Goal: Complete application form: Complete application form

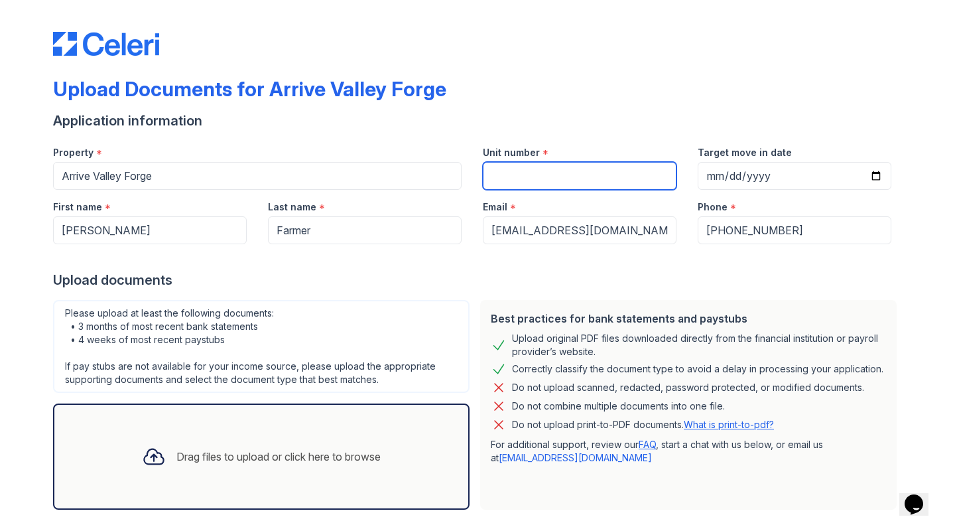
click at [537, 184] on input "Unit number" at bounding box center [580, 176] width 194 height 28
type input "7410"
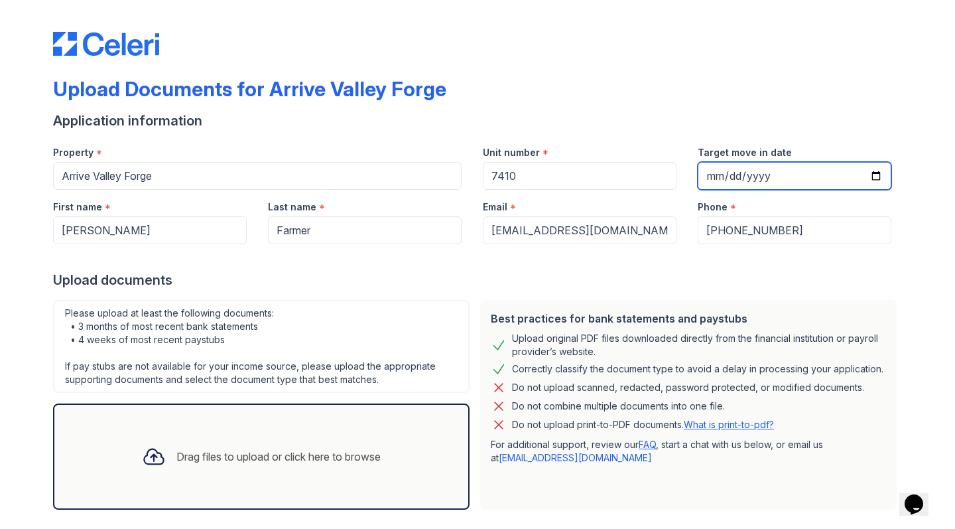
click at [718, 173] on input "Target move in date" at bounding box center [795, 176] width 194 height 28
type input "[DATE]"
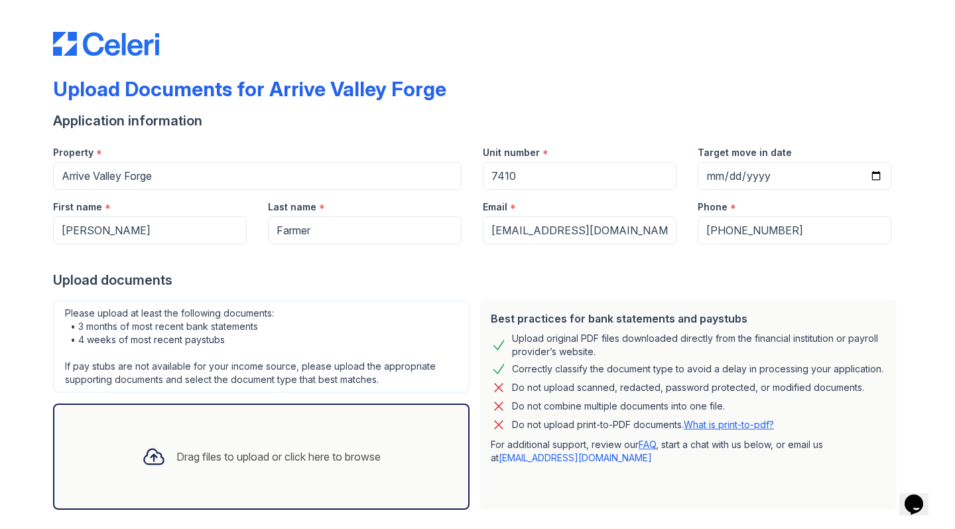
click at [631, 278] on div "Upload documents" at bounding box center [477, 280] width 849 height 19
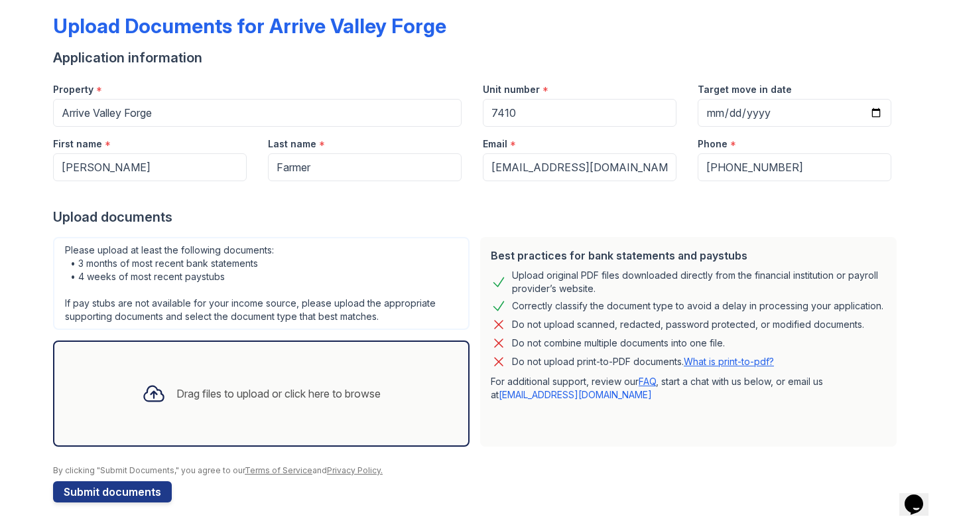
scroll to position [63, 0]
click at [236, 403] on div "Drag files to upload or click here to browse" at bounding box center [261, 393] width 260 height 45
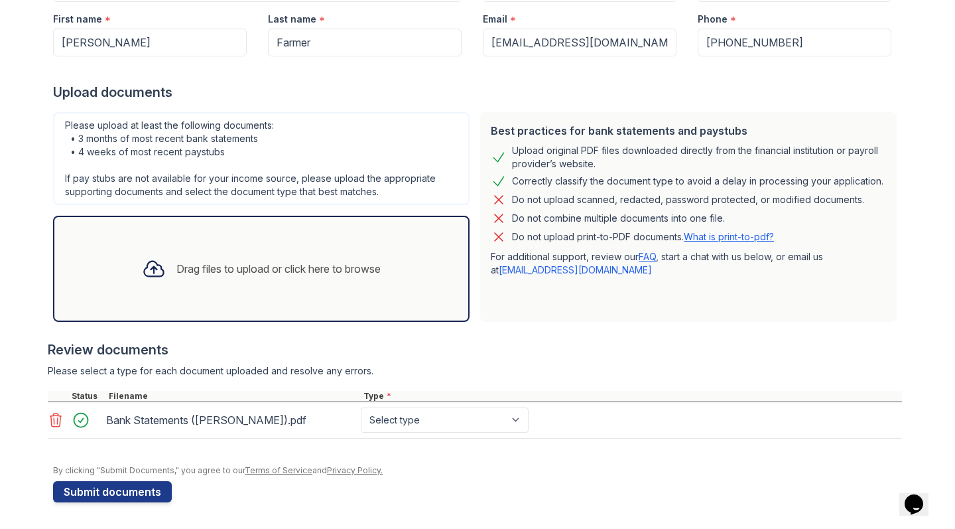
scroll to position [188, 0]
select select "bank_statement"
click at [279, 279] on div "Drag files to upload or click here to browse" at bounding box center [261, 268] width 260 height 45
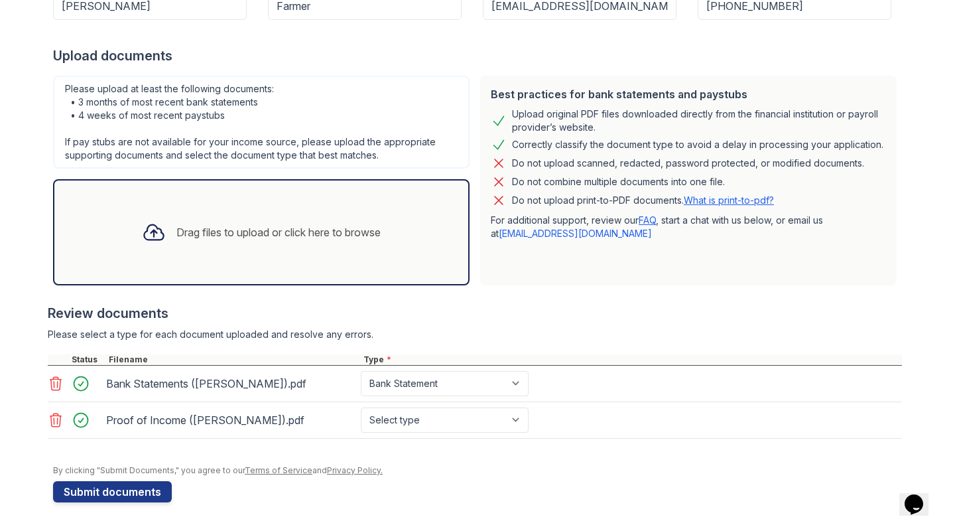
scroll to position [224, 0]
select select "paystub"
click at [703, 462] on div at bounding box center [477, 458] width 849 height 13
click at [124, 491] on button "Submit documents" at bounding box center [112, 491] width 119 height 21
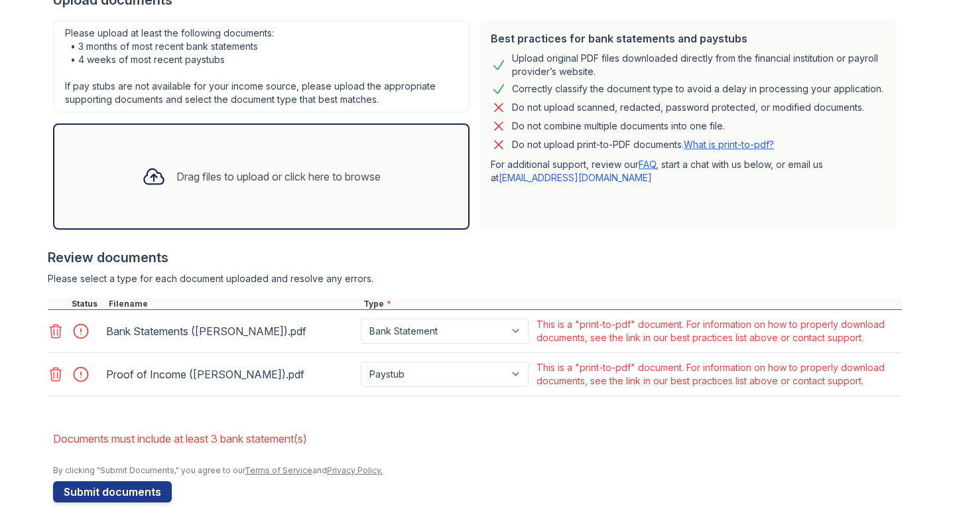
scroll to position [317, 0]
click at [51, 326] on icon at bounding box center [55, 330] width 11 height 13
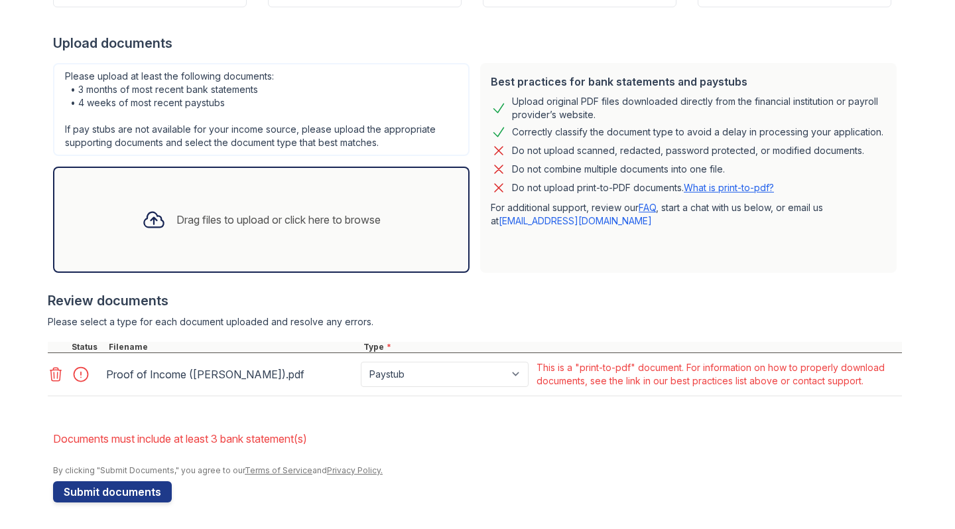
scroll to position [274, 0]
click at [55, 363] on div at bounding box center [76, 374] width 56 height 32
click at [55, 378] on icon at bounding box center [56, 374] width 16 height 16
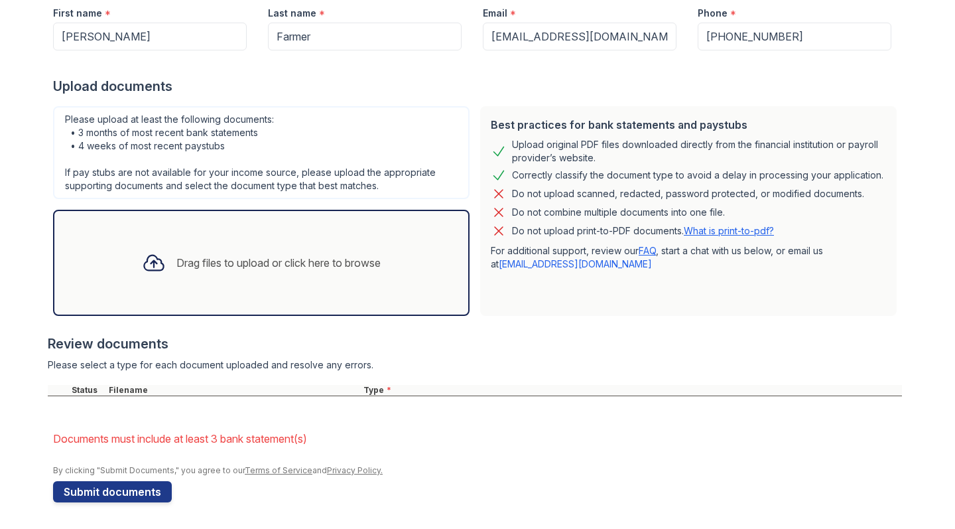
scroll to position [231, 0]
click at [721, 227] on link "What is print-to-pdf?" at bounding box center [729, 230] width 90 height 11
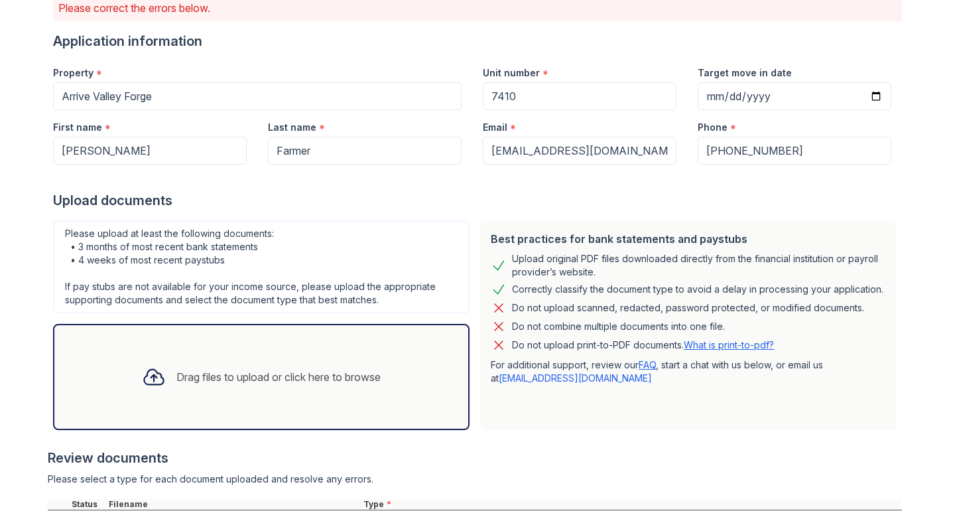
scroll to position [117, 0]
click at [198, 380] on div "Drag files to upload or click here to browse" at bounding box center [278, 376] width 204 height 16
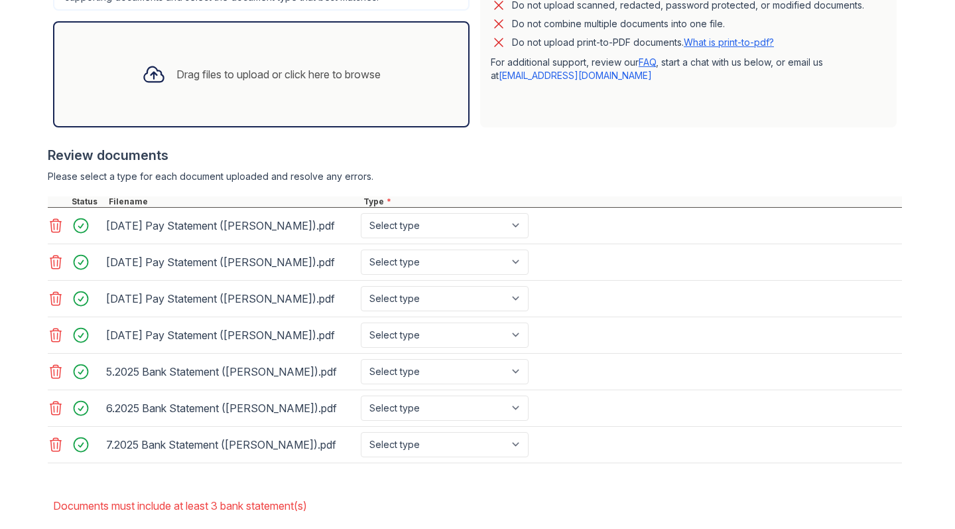
scroll to position [421, 0]
select select "paystub"
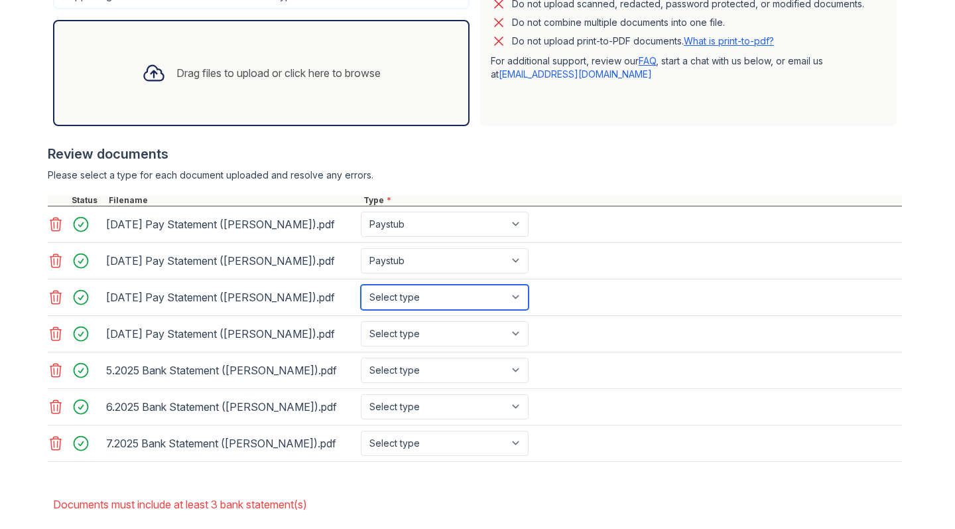
select select "paystub"
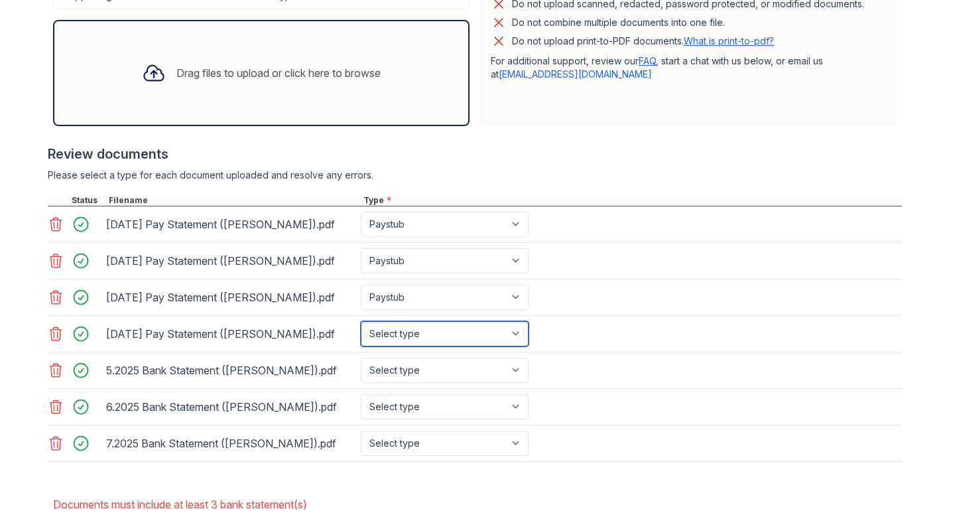
select select "paystub"
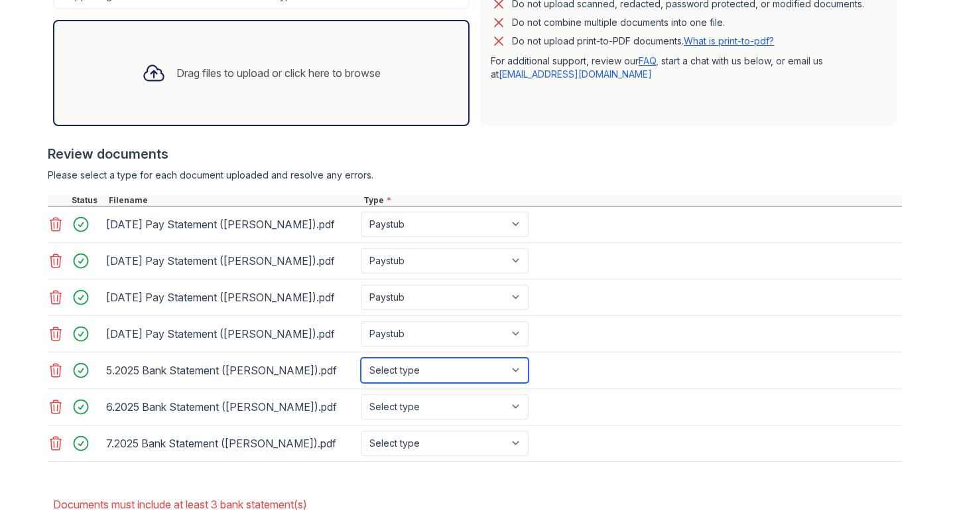
select select "bank_statement"
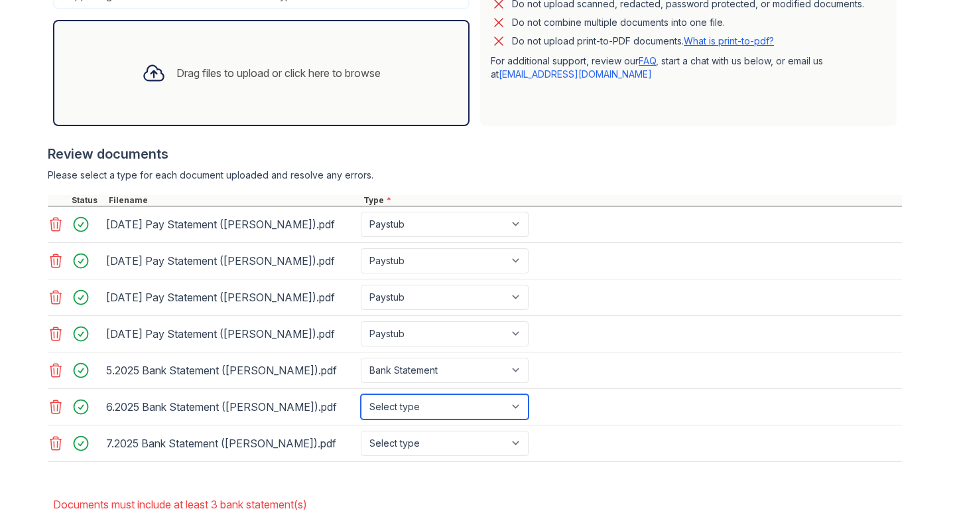
select select "bank_statement"
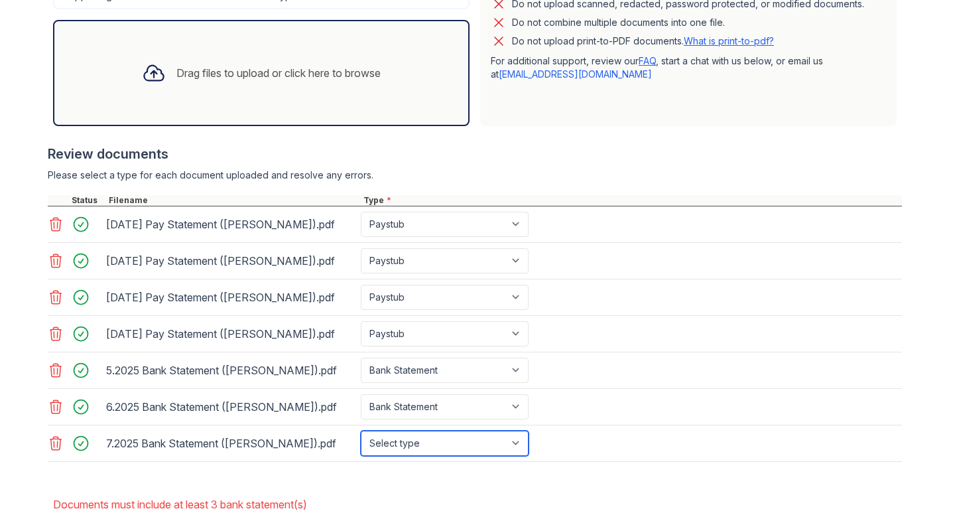
select select "bank_statement"
click at [589, 492] on li "Documents must include at least 3 bank statement(s)" at bounding box center [477, 504] width 849 height 27
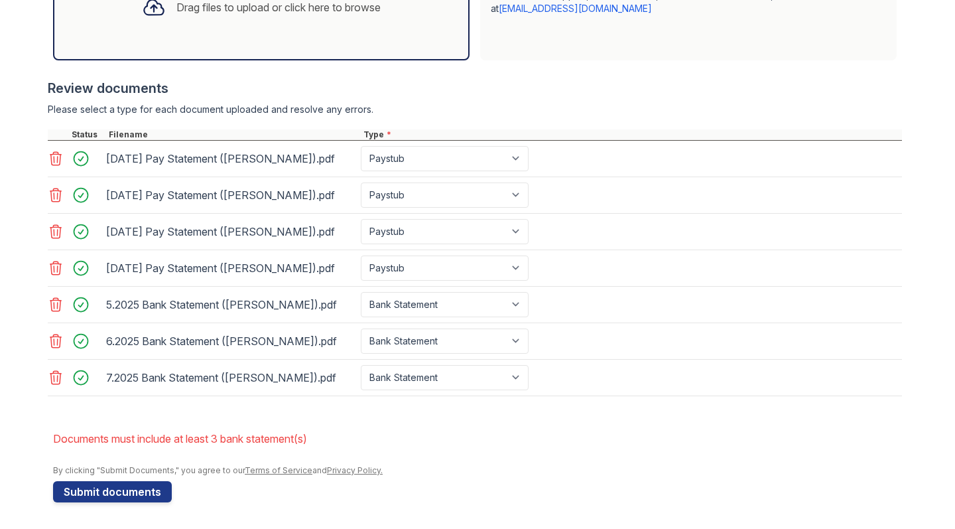
scroll to position [486, 0]
click at [134, 496] on button "Submit documents" at bounding box center [112, 491] width 119 height 21
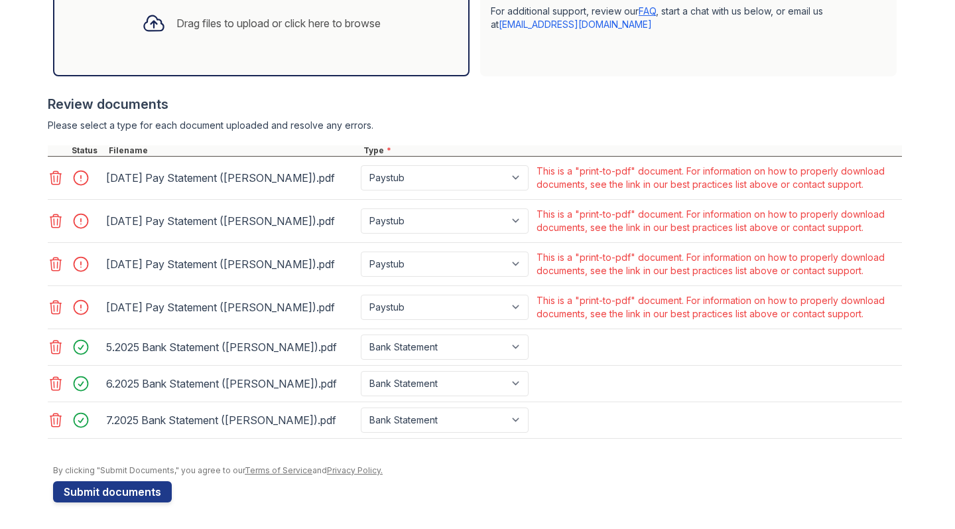
scroll to position [470, 0]
click at [55, 176] on icon at bounding box center [56, 178] width 16 height 16
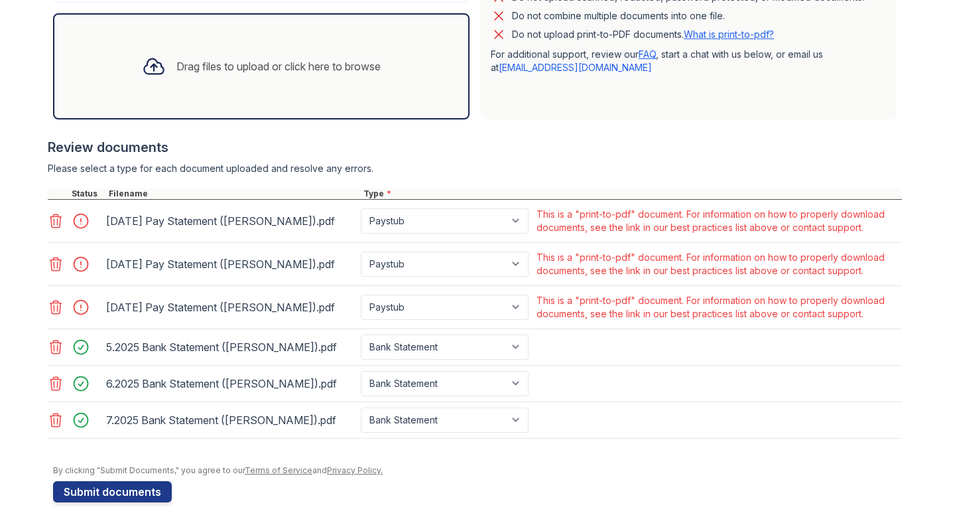
click at [57, 227] on icon at bounding box center [55, 220] width 11 height 13
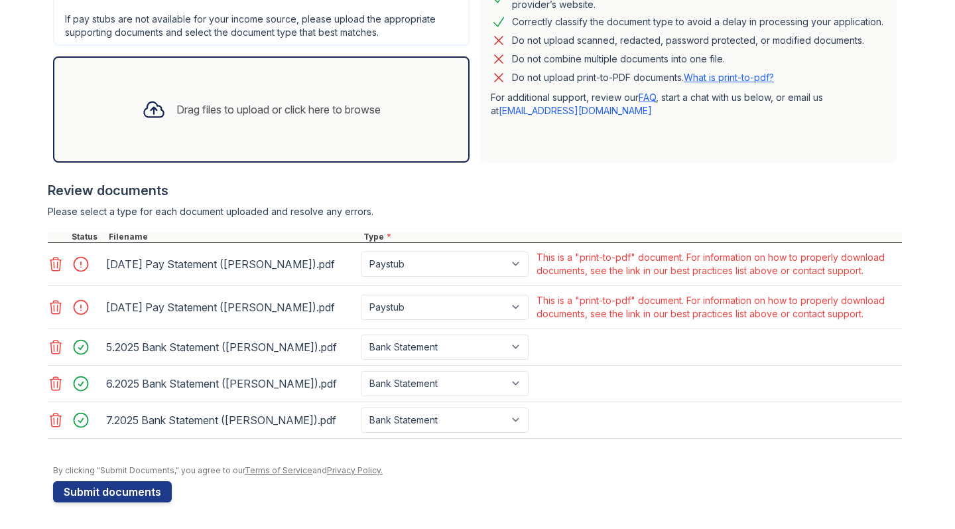
click at [56, 259] on icon at bounding box center [55, 263] width 11 height 13
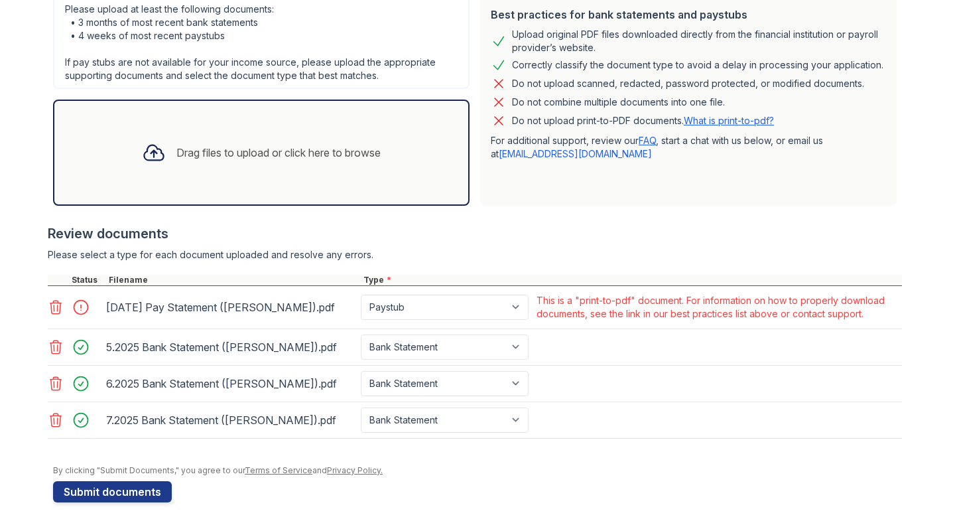
click at [56, 301] on icon at bounding box center [56, 307] width 16 height 16
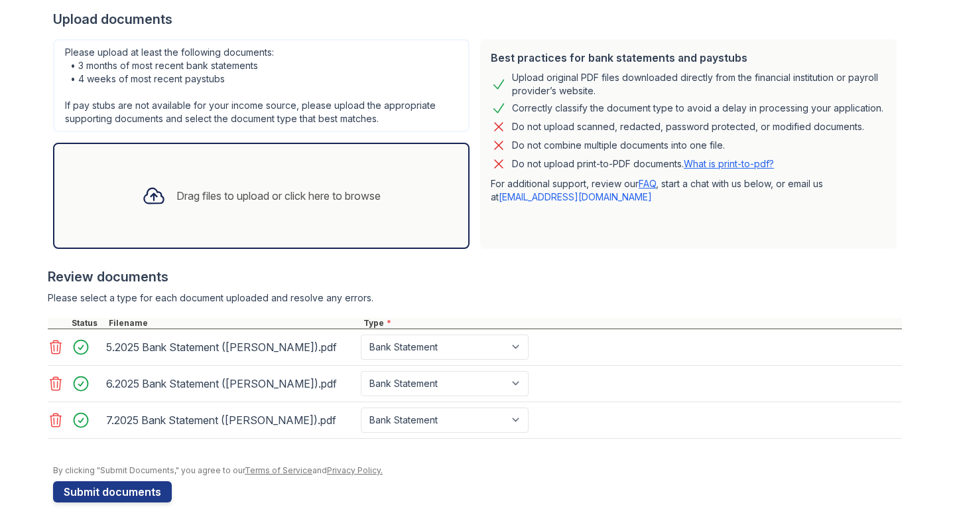
scroll to position [298, 0]
click at [243, 194] on div "Drag files to upload or click here to browse" at bounding box center [278, 196] width 204 height 16
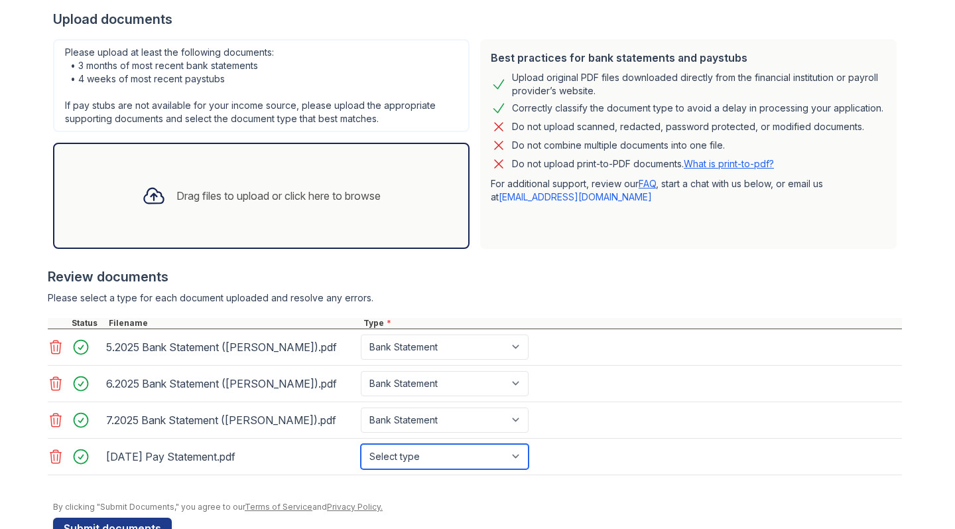
select select "paystub"
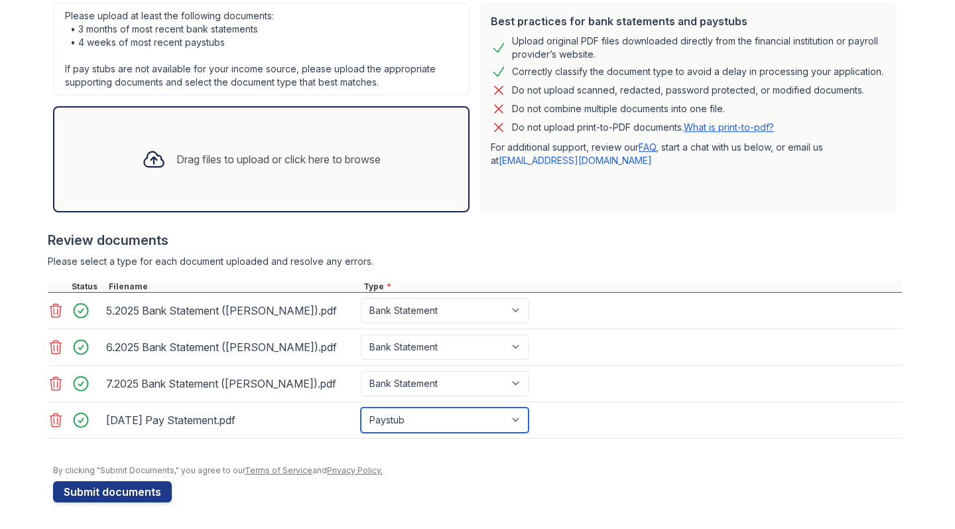
scroll to position [334, 0]
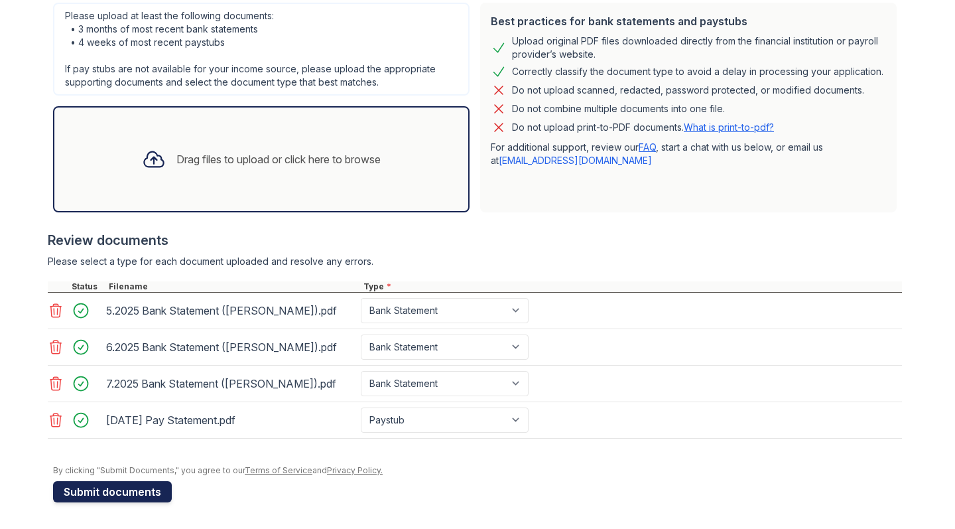
click at [108, 490] on button "Submit documents" at bounding box center [112, 491] width 119 height 21
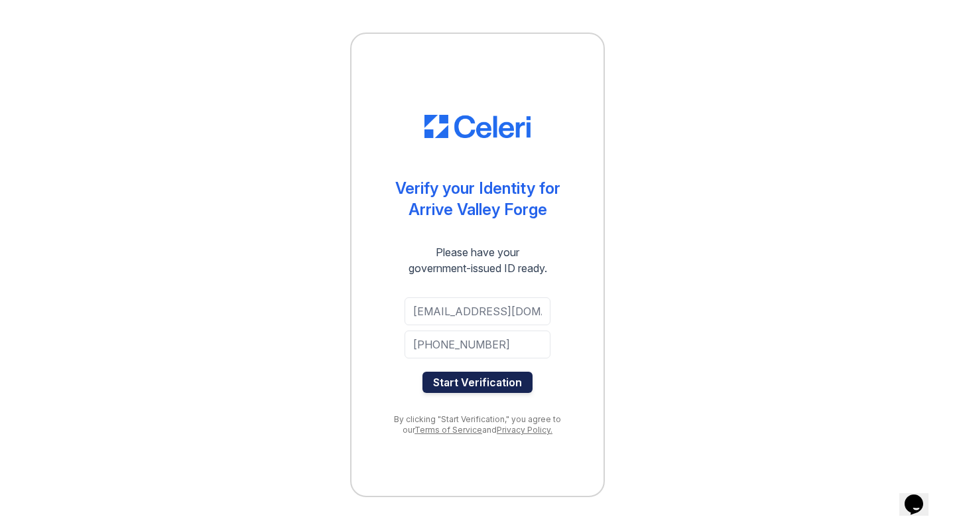
click at [468, 383] on button "Start Verification" at bounding box center [478, 382] width 110 height 21
